Goal: Task Accomplishment & Management: Use online tool/utility

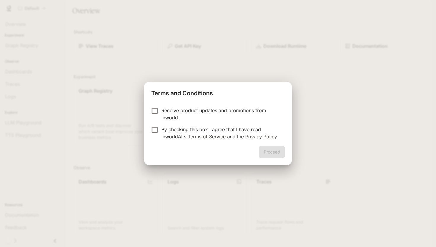
click at [166, 130] on p "By checking this box I agree that I have read InworldAI's Terms of Service and …" at bounding box center [220, 133] width 119 height 14
click at [270, 153] on button "Proceed" at bounding box center [272, 152] width 26 height 12
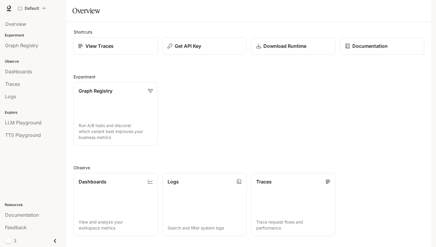
click at [138, 50] on div "View Traces" at bounding box center [115, 45] width 75 height 7
